Goal: Information Seeking & Learning: Learn about a topic

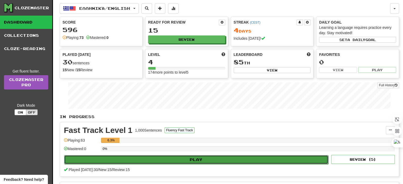
click at [200, 158] on button "Play" at bounding box center [196, 159] width 264 height 9
select select "**"
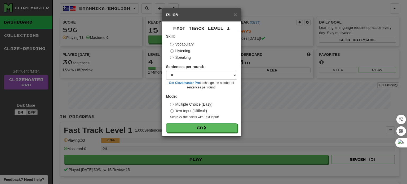
click at [175, 57] on label "Speaking" at bounding box center [180, 57] width 21 height 5
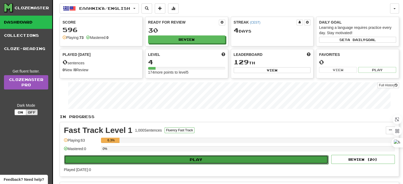
click at [174, 159] on button "Play" at bounding box center [196, 159] width 264 height 9
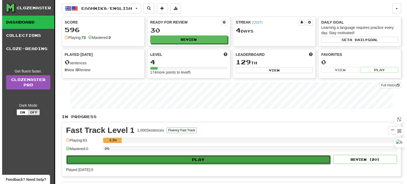
select select "**"
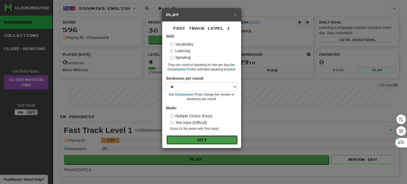
click at [196, 138] on button "Go" at bounding box center [201, 139] width 71 height 9
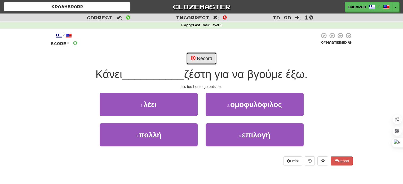
click at [198, 59] on button "Record" at bounding box center [201, 58] width 30 height 12
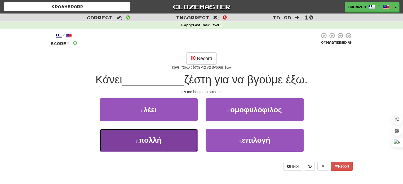
click at [133, 137] on button "3 . πολλή" at bounding box center [149, 140] width 98 height 23
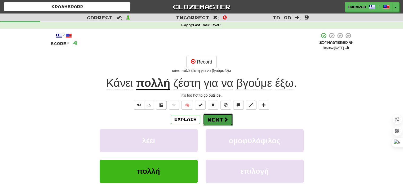
click at [221, 121] on button "Next" at bounding box center [218, 120] width 30 height 12
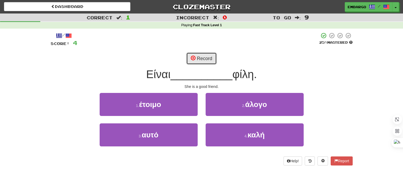
click at [201, 57] on button "Record" at bounding box center [201, 58] width 30 height 12
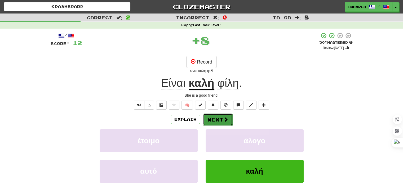
click at [218, 117] on button "Next" at bounding box center [218, 120] width 30 height 12
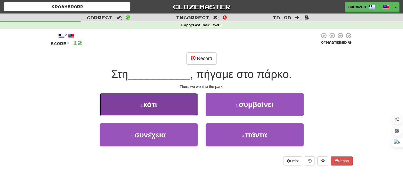
click at [165, 104] on button "1 . κάτι" at bounding box center [149, 104] width 98 height 23
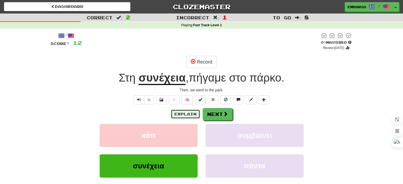
click at [182, 112] on button "Explain" at bounding box center [185, 114] width 29 height 9
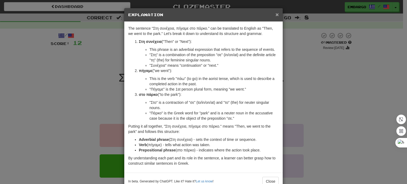
click at [276, 14] on span "×" at bounding box center [276, 14] width 3 height 6
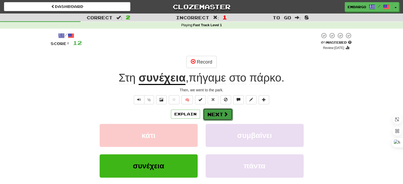
click at [214, 112] on button "Next" at bounding box center [218, 114] width 30 height 12
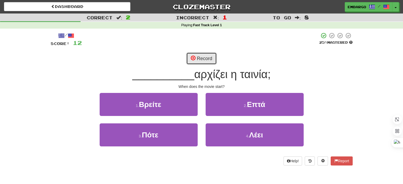
click at [196, 58] on button "Record" at bounding box center [201, 58] width 30 height 12
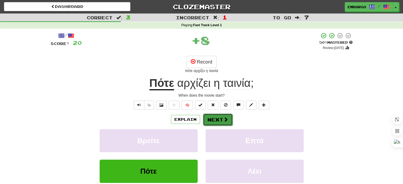
click at [216, 117] on button "Next" at bounding box center [218, 120] width 30 height 12
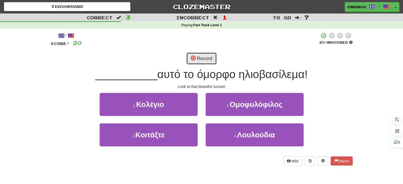
click at [195, 56] on span at bounding box center [193, 58] width 5 height 5
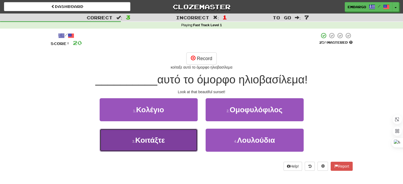
click at [161, 139] on span "Κοιτάξτε" at bounding box center [150, 140] width 30 height 8
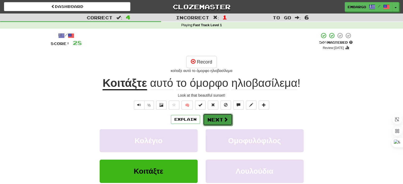
click at [212, 119] on button "Next" at bounding box center [218, 120] width 30 height 12
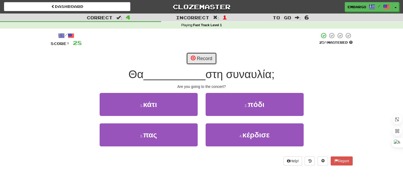
click at [204, 60] on button "Record" at bounding box center [201, 58] width 30 height 12
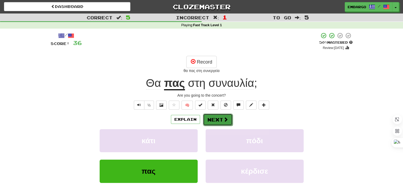
click at [218, 117] on button "Next" at bounding box center [218, 120] width 30 height 12
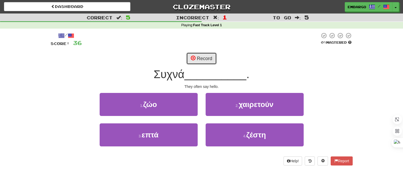
click at [206, 57] on button "Record" at bounding box center [201, 58] width 30 height 12
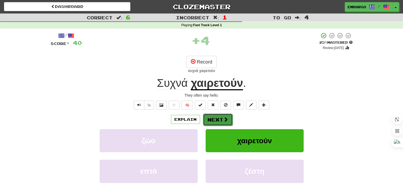
click at [217, 118] on button "Next" at bounding box center [218, 120] width 30 height 12
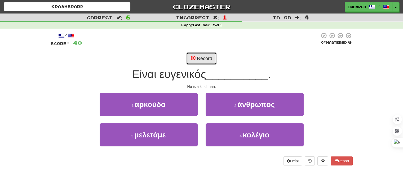
click at [195, 58] on span at bounding box center [193, 58] width 5 height 5
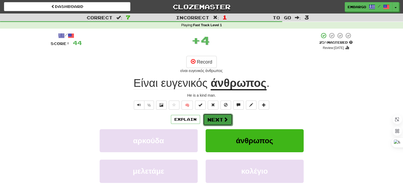
click at [224, 117] on span at bounding box center [225, 119] width 5 height 5
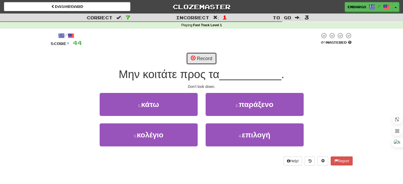
click at [193, 56] on span at bounding box center [193, 58] width 5 height 5
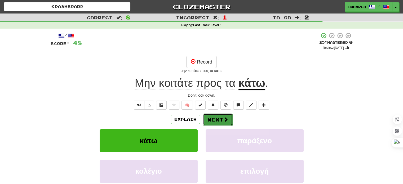
click at [214, 117] on button "Next" at bounding box center [218, 120] width 30 height 12
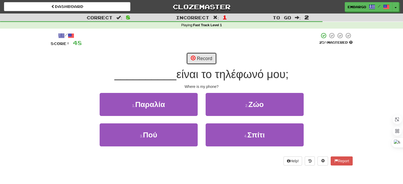
click at [201, 57] on button "Record" at bounding box center [201, 58] width 30 height 12
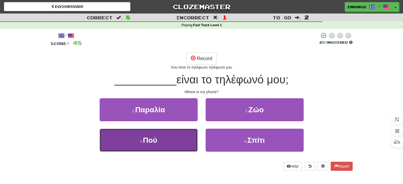
click at [168, 146] on button "3 . Πού" at bounding box center [149, 140] width 98 height 23
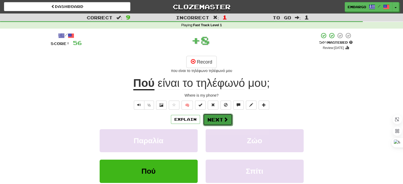
click at [216, 119] on button "Next" at bounding box center [218, 120] width 30 height 12
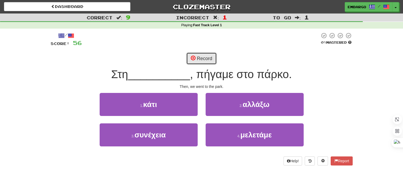
click at [202, 54] on button "Record" at bounding box center [201, 58] width 30 height 12
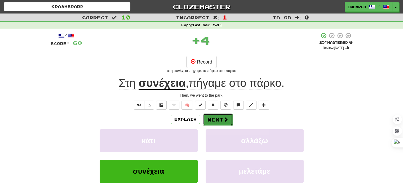
click at [218, 118] on button "Next" at bounding box center [218, 120] width 30 height 12
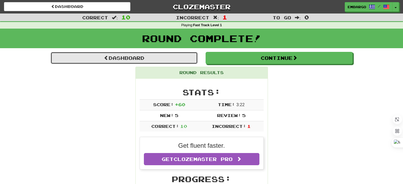
click at [143, 59] on link "Dashboard" at bounding box center [124, 58] width 147 height 12
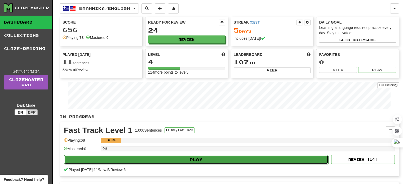
click at [164, 158] on button "Play" at bounding box center [196, 159] width 264 height 9
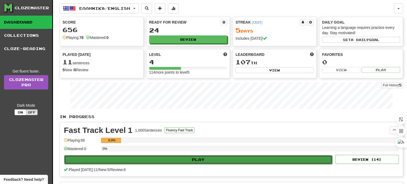
select select "**"
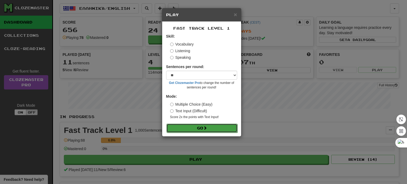
click at [202, 129] on button "Go" at bounding box center [201, 128] width 71 height 9
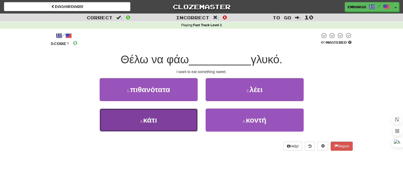
click at [141, 126] on button "3 . κάτι" at bounding box center [149, 120] width 98 height 23
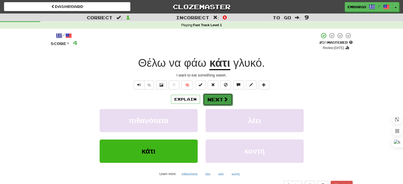
click at [217, 99] on button "Next" at bounding box center [218, 99] width 30 height 12
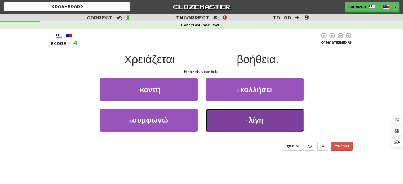
click at [246, 119] on small "4 ." at bounding box center [246, 121] width 3 height 4
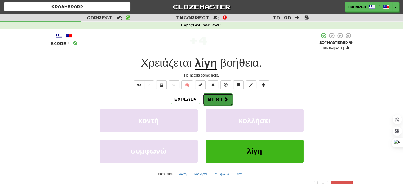
click at [218, 101] on button "Next" at bounding box center [218, 99] width 30 height 12
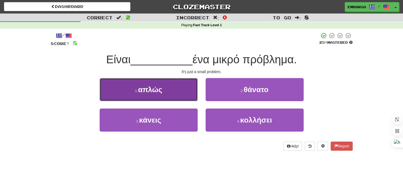
click at [178, 89] on button "1 . απλώς" at bounding box center [149, 89] width 98 height 23
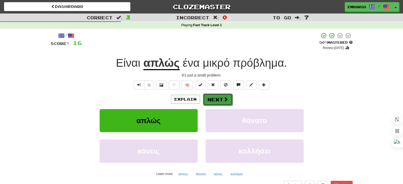
click at [221, 101] on button "Next" at bounding box center [218, 99] width 30 height 12
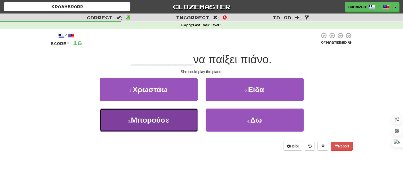
click at [154, 123] on span "Μπορούσε" at bounding box center [150, 120] width 38 height 8
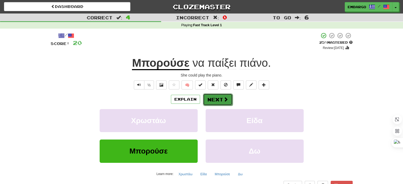
click at [216, 97] on button "Next" at bounding box center [218, 99] width 30 height 12
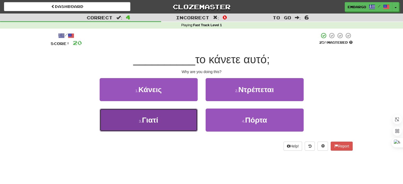
click at [155, 109] on button "3 . Γιατί" at bounding box center [149, 120] width 98 height 23
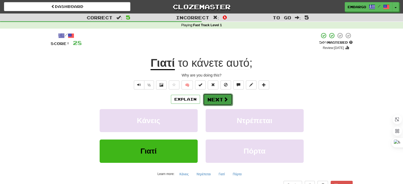
click at [210, 99] on button "Next" at bounding box center [218, 99] width 30 height 12
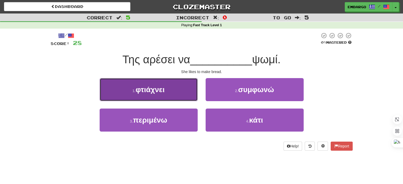
click at [164, 90] on span "φτιάχνει" at bounding box center [150, 90] width 29 height 8
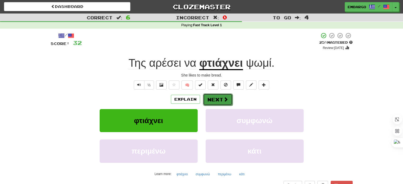
click at [223, 102] on span at bounding box center [225, 99] width 5 height 5
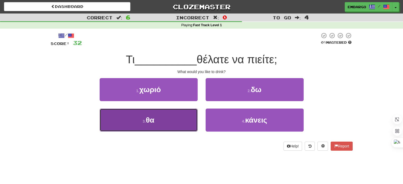
click at [165, 119] on button "3 . θα" at bounding box center [149, 120] width 98 height 23
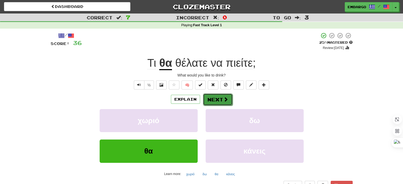
click at [215, 98] on button "Next" at bounding box center [218, 99] width 30 height 12
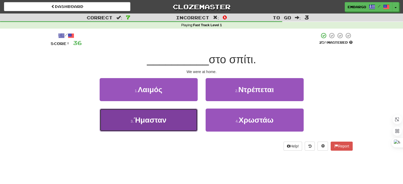
click at [172, 118] on button "3 . Ήμασταν" at bounding box center [149, 120] width 98 height 23
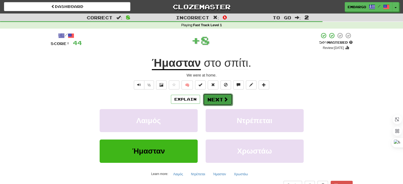
click at [213, 99] on button "Next" at bounding box center [218, 99] width 30 height 12
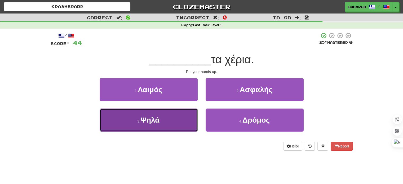
click at [177, 123] on button "3 . Ψηλά" at bounding box center [149, 120] width 98 height 23
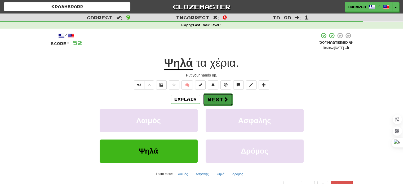
click at [215, 101] on button "Next" at bounding box center [218, 99] width 30 height 12
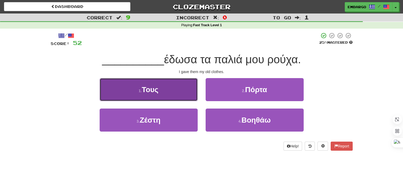
click at [160, 92] on button "1 . Τους" at bounding box center [149, 89] width 98 height 23
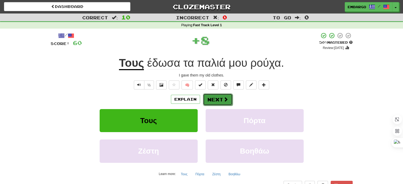
click at [224, 98] on span at bounding box center [225, 99] width 5 height 5
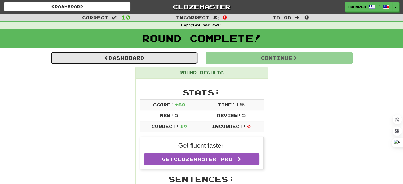
click at [106, 57] on span at bounding box center [106, 57] width 5 height 5
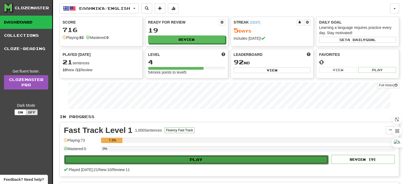
click at [208, 158] on button "Play" at bounding box center [196, 159] width 264 height 9
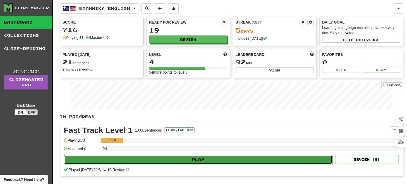
select select "**"
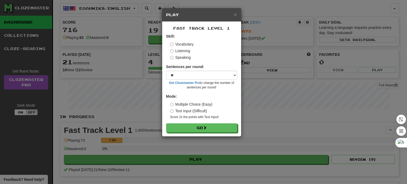
click at [184, 50] on label "Listening" at bounding box center [180, 50] width 20 height 5
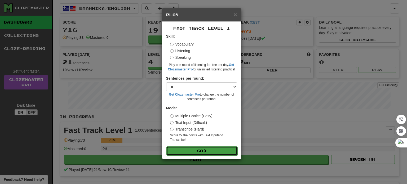
click at [198, 150] on button "Go" at bounding box center [201, 150] width 71 height 9
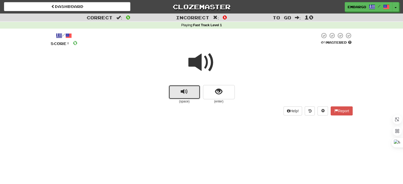
click at [184, 92] on span "replay audio" at bounding box center [184, 91] width 7 height 7
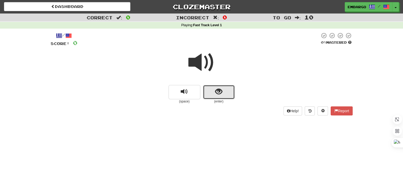
click at [218, 94] on span "show sentence" at bounding box center [218, 91] width 7 height 7
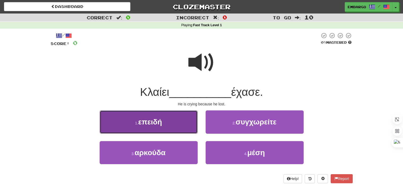
click at [158, 121] on span "επειδή" at bounding box center [150, 122] width 24 height 8
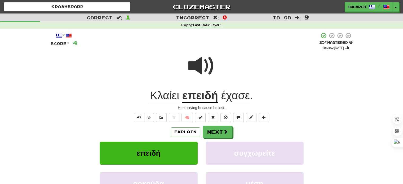
click at [203, 95] on u "επειδή" at bounding box center [200, 96] width 36 height 14
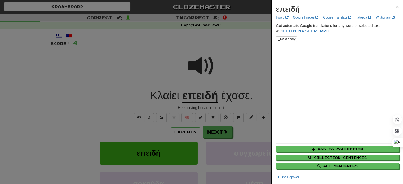
click at [210, 131] on div at bounding box center [201, 92] width 403 height 184
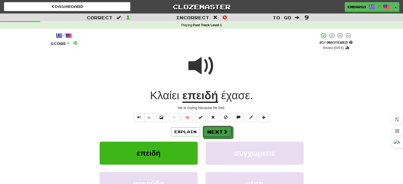
click at [210, 131] on button "Next" at bounding box center [218, 132] width 30 height 12
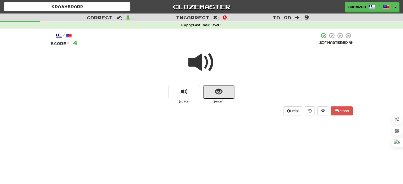
click at [218, 91] on span "show sentence" at bounding box center [218, 91] width 7 height 7
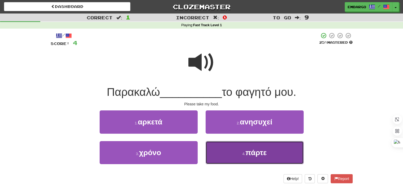
click at [242, 151] on button "4 . πάρτε" at bounding box center [254, 152] width 98 height 23
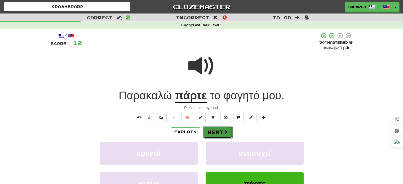
click at [212, 130] on button "Next" at bounding box center [218, 132] width 30 height 12
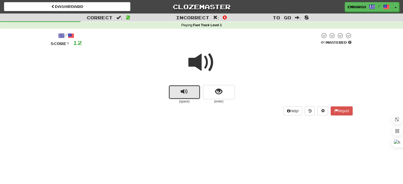
click at [184, 91] on span "replay audio" at bounding box center [184, 91] width 7 height 7
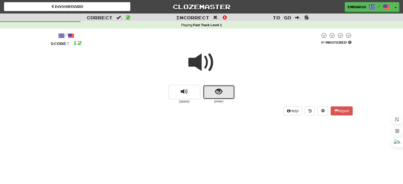
click at [219, 92] on span "show sentence" at bounding box center [218, 91] width 7 height 7
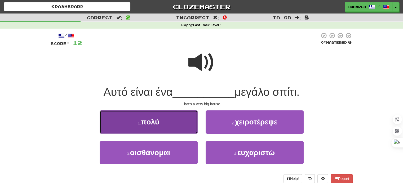
click at [165, 118] on button "1 . πολύ" at bounding box center [149, 121] width 98 height 23
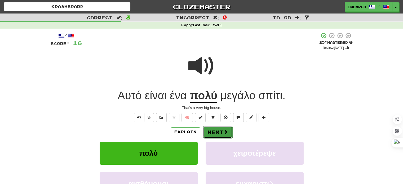
click at [216, 133] on button "Next" at bounding box center [218, 132] width 30 height 12
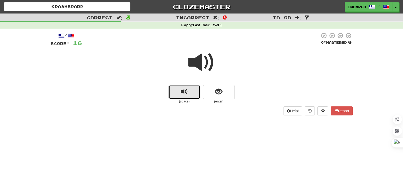
click at [184, 94] on span "replay audio" at bounding box center [184, 91] width 7 height 7
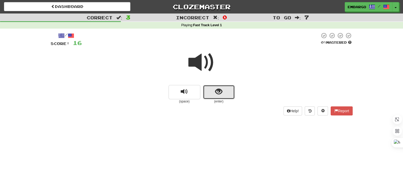
click at [216, 89] on span "show sentence" at bounding box center [218, 91] width 7 height 7
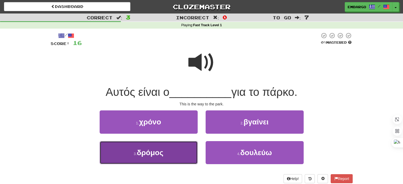
click at [164, 153] on button "3 . δρόμος" at bounding box center [149, 152] width 98 height 23
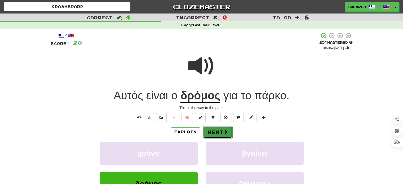
click at [213, 135] on button "Next" at bounding box center [218, 132] width 30 height 12
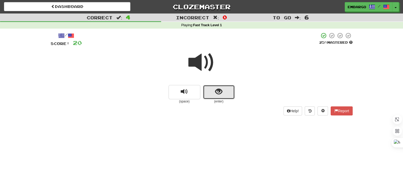
click at [217, 89] on span "show sentence" at bounding box center [218, 91] width 7 height 7
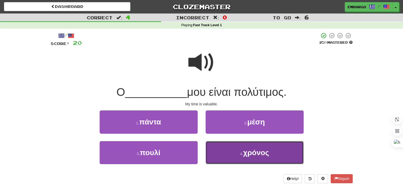
click at [233, 149] on button "4 . χρόνος" at bounding box center [254, 152] width 98 height 23
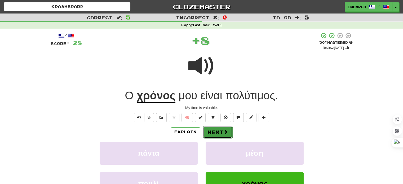
click at [219, 128] on button "Next" at bounding box center [218, 132] width 30 height 12
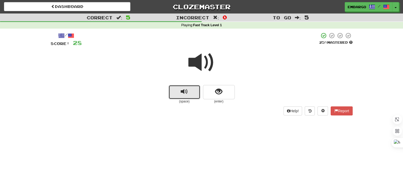
click at [186, 91] on span "replay audio" at bounding box center [184, 91] width 7 height 7
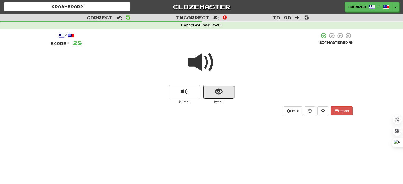
click at [217, 93] on span "show sentence" at bounding box center [218, 91] width 7 height 7
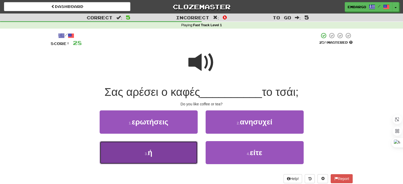
click at [180, 145] on button "3 . ή" at bounding box center [149, 152] width 98 height 23
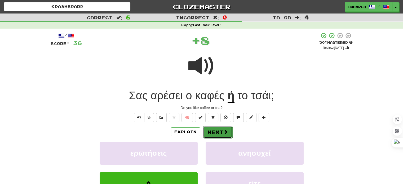
click at [211, 132] on button "Next" at bounding box center [218, 132] width 30 height 12
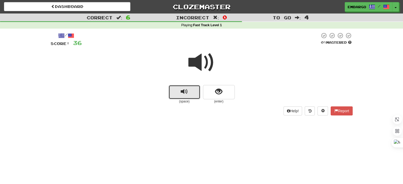
click at [189, 93] on button "replay audio" at bounding box center [184, 92] width 32 height 14
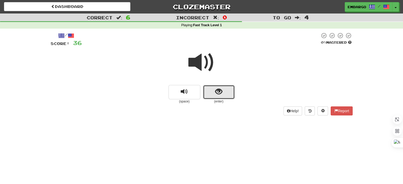
click at [217, 91] on span "show sentence" at bounding box center [218, 91] width 7 height 7
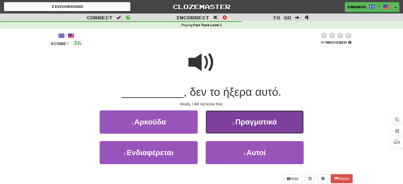
click at [226, 122] on button "2 . Πραγματικά" at bounding box center [254, 121] width 98 height 23
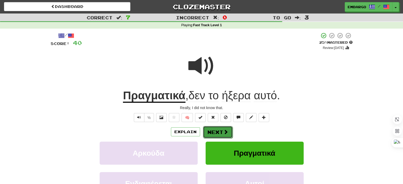
click at [217, 130] on button "Next" at bounding box center [218, 132] width 30 height 12
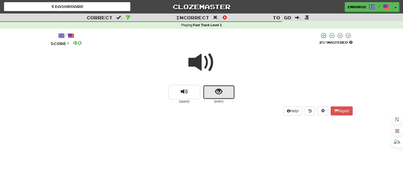
click at [217, 91] on span "show sentence" at bounding box center [218, 91] width 7 height 7
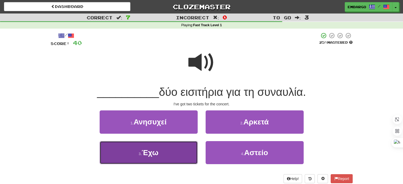
click at [162, 149] on button "3 . Έχω" at bounding box center [149, 152] width 98 height 23
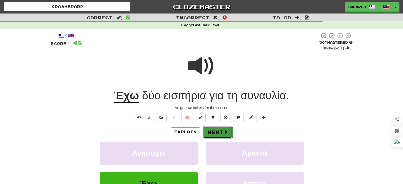
click at [219, 131] on button "Next" at bounding box center [218, 132] width 30 height 12
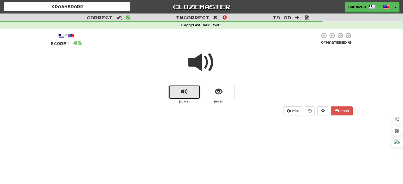
click at [177, 88] on button "replay audio" at bounding box center [184, 92] width 32 height 14
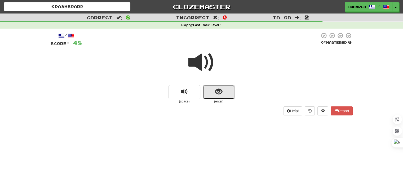
click at [207, 91] on button "show sentence" at bounding box center [219, 92] width 32 height 14
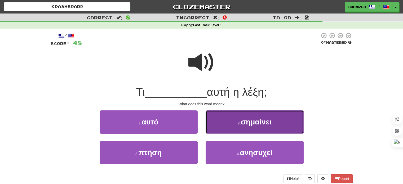
click at [236, 120] on button "2 . σημαίνει" at bounding box center [254, 121] width 98 height 23
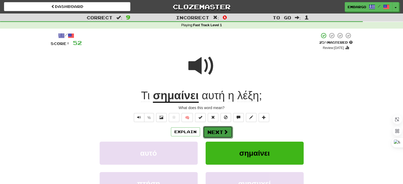
click at [217, 130] on button "Next" at bounding box center [218, 132] width 30 height 12
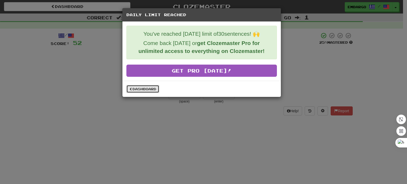
click at [149, 88] on link "Dashboard" at bounding box center [142, 89] width 33 height 8
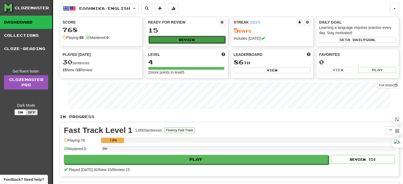
click at [185, 38] on button "Review" at bounding box center [186, 40] width 77 height 8
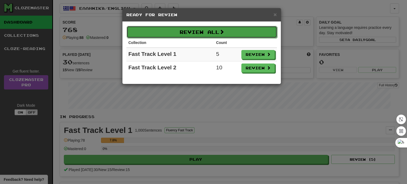
click at [219, 27] on button "Review All" at bounding box center [202, 32] width 150 height 12
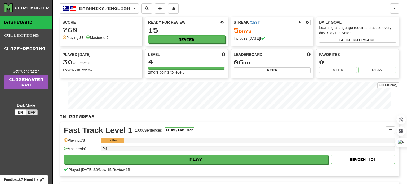
select select "**"
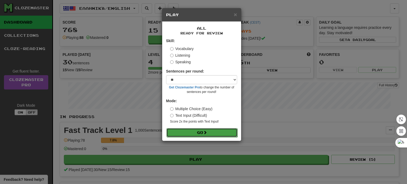
click at [201, 130] on button "Go" at bounding box center [201, 132] width 71 height 9
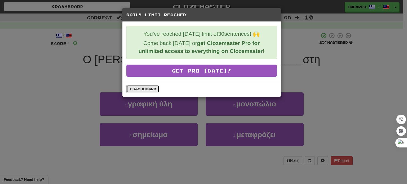
click at [150, 88] on link "Dashboard" at bounding box center [142, 89] width 33 height 8
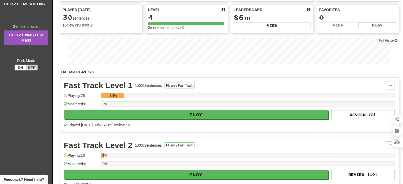
scroll to position [45, 0]
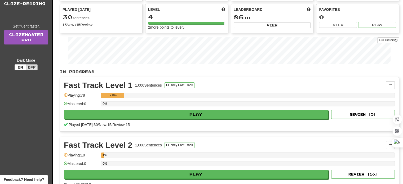
click at [66, 102] on span at bounding box center [66, 104] width 4 height 4
click at [176, 83] on button "Fluency Fast Track" at bounding box center [179, 85] width 30 height 6
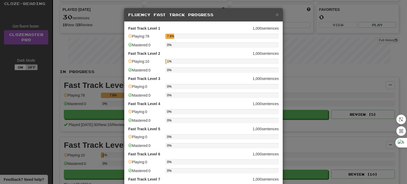
click at [129, 44] on span at bounding box center [130, 45] width 4 height 4
click at [95, 46] on div "× Fluency Fast Track Progress Fast Track Level 1 1,000 sentences Playing: 78 7.…" at bounding box center [203, 92] width 407 height 184
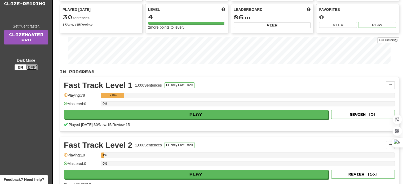
click at [30, 67] on button "Off" at bounding box center [32, 67] width 12 height 6
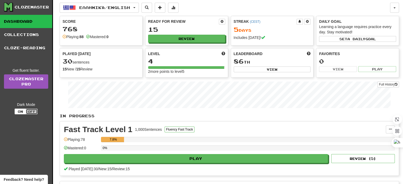
scroll to position [0, 0]
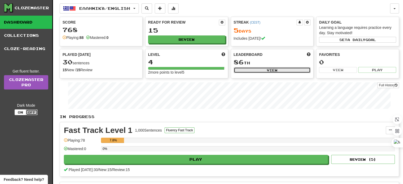
click at [279, 70] on button "View" at bounding box center [272, 70] width 77 height 6
select select "**********"
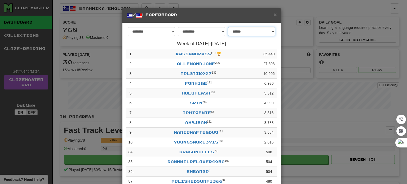
click at [269, 32] on select "**********" at bounding box center [251, 31] width 47 height 9
click at [273, 14] on span "×" at bounding box center [274, 14] width 3 height 6
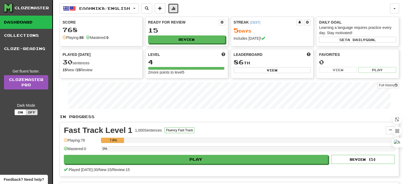
click at [175, 7] on span at bounding box center [173, 8] width 4 height 4
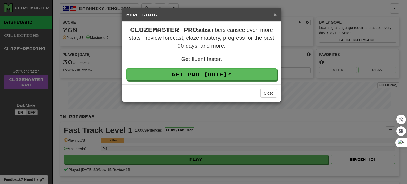
click at [274, 14] on span "×" at bounding box center [274, 14] width 3 height 6
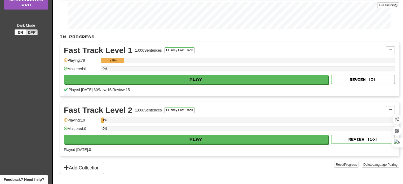
scroll to position [80, 0]
